Goal: Task Accomplishment & Management: Manage account settings

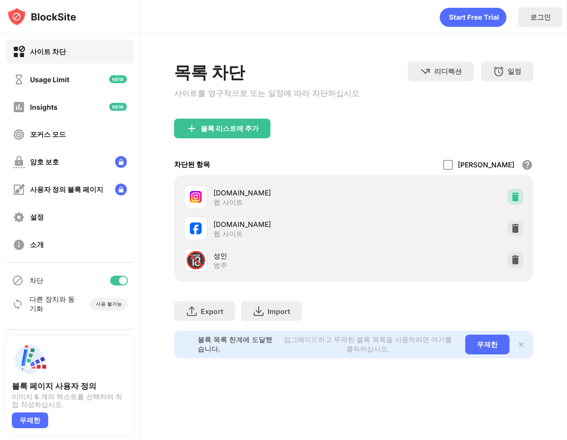
click at [510, 189] on div at bounding box center [516, 197] width 16 height 16
